Goal: Complete application form

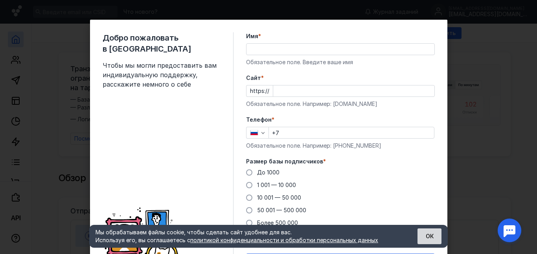
click at [428, 236] on button "ОК" at bounding box center [430, 236] width 24 height 16
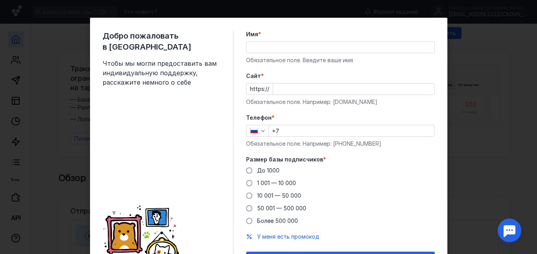
scroll to position [0, 0]
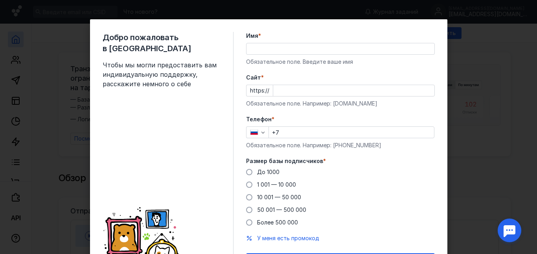
click at [463, 88] on div "Добро пожаловать в Sendsay Чтобы мы могли предоставить вам индивидуальную подде…" at bounding box center [268, 127] width 537 height 254
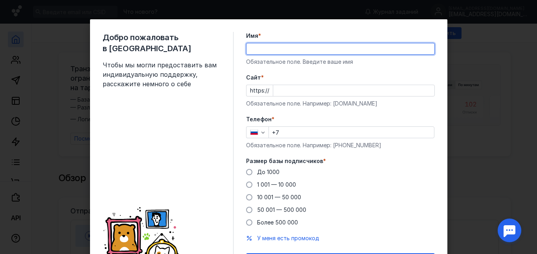
click at [287, 48] on input "Имя *" at bounding box center [341, 48] width 188 height 11
type input "admin"
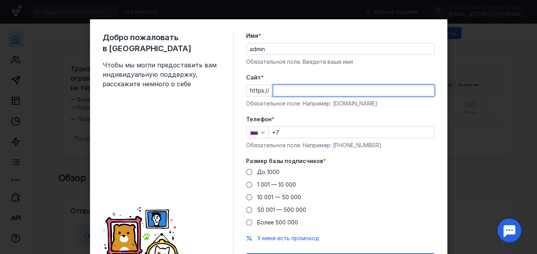
click at [288, 92] on input "Cайт *" at bounding box center [353, 90] width 161 height 11
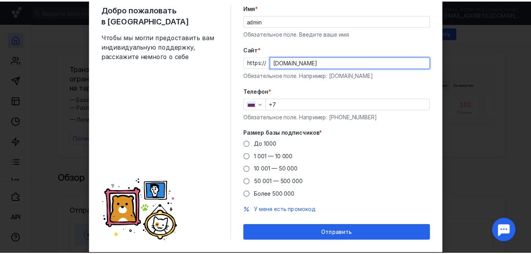
scroll to position [48, 0]
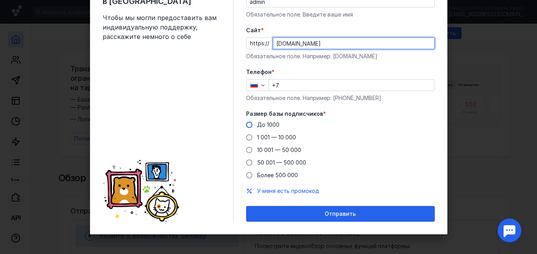
type input "[DOMAIN_NAME]"
click at [246, 122] on span at bounding box center [249, 125] width 6 height 6
click at [0, 0] on input "До 1000" at bounding box center [0, 0] width 0 height 0
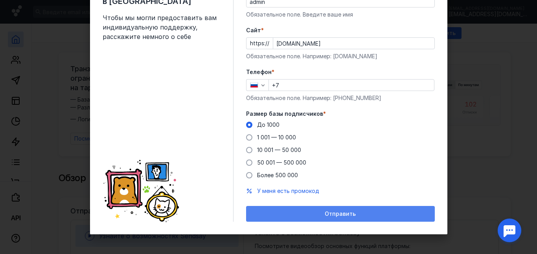
click at [330, 209] on div "Отправить" at bounding box center [340, 214] width 189 height 16
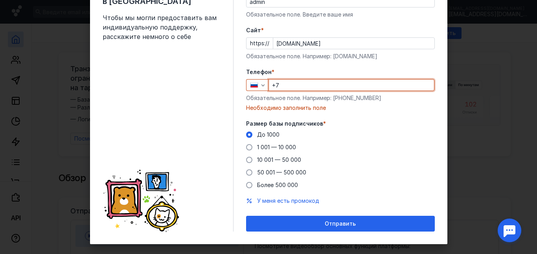
click at [289, 88] on input "+7" at bounding box center [351, 84] width 165 height 11
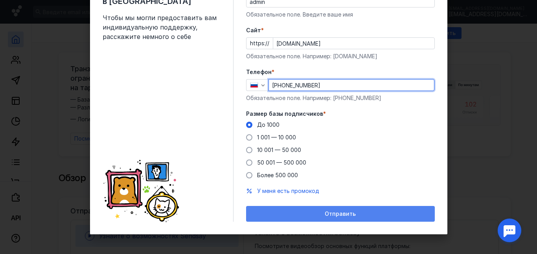
type input "[PHONE_NUMBER]"
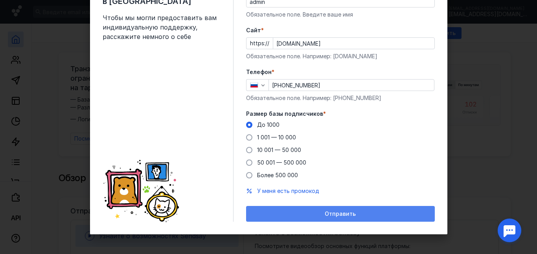
click at [325, 210] on span "Отправить" at bounding box center [340, 213] width 31 height 7
